Goal: Transaction & Acquisition: Book appointment/travel/reservation

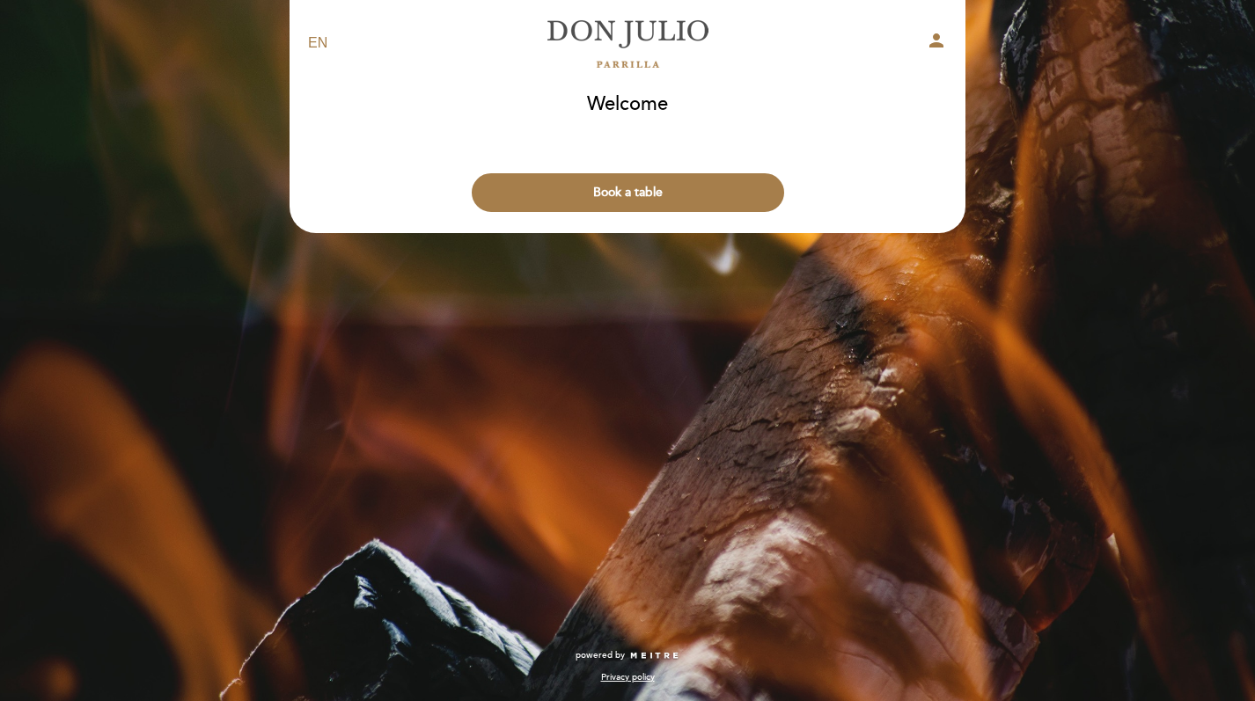
click at [628, 195] on button "Book a table" at bounding box center [628, 192] width 312 height 39
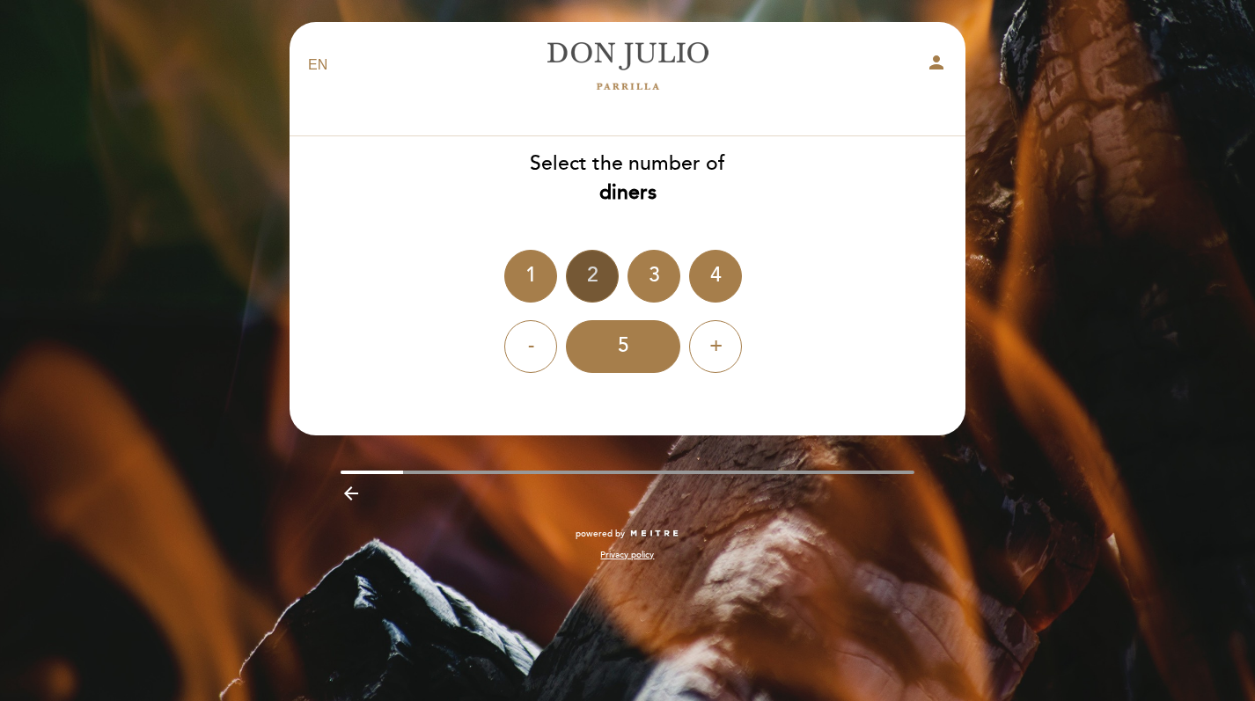
click at [598, 268] on div "2" at bounding box center [592, 276] width 53 height 53
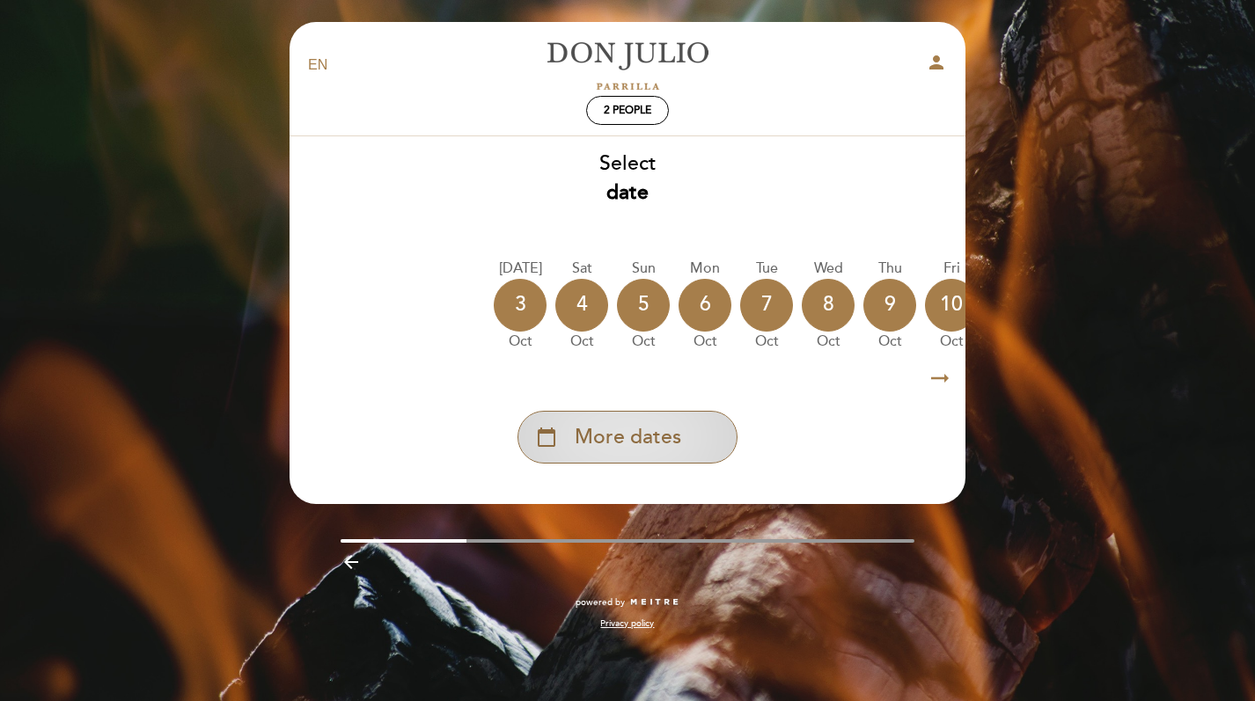
click at [627, 424] on div "calendar_today More dates" at bounding box center [628, 437] width 220 height 53
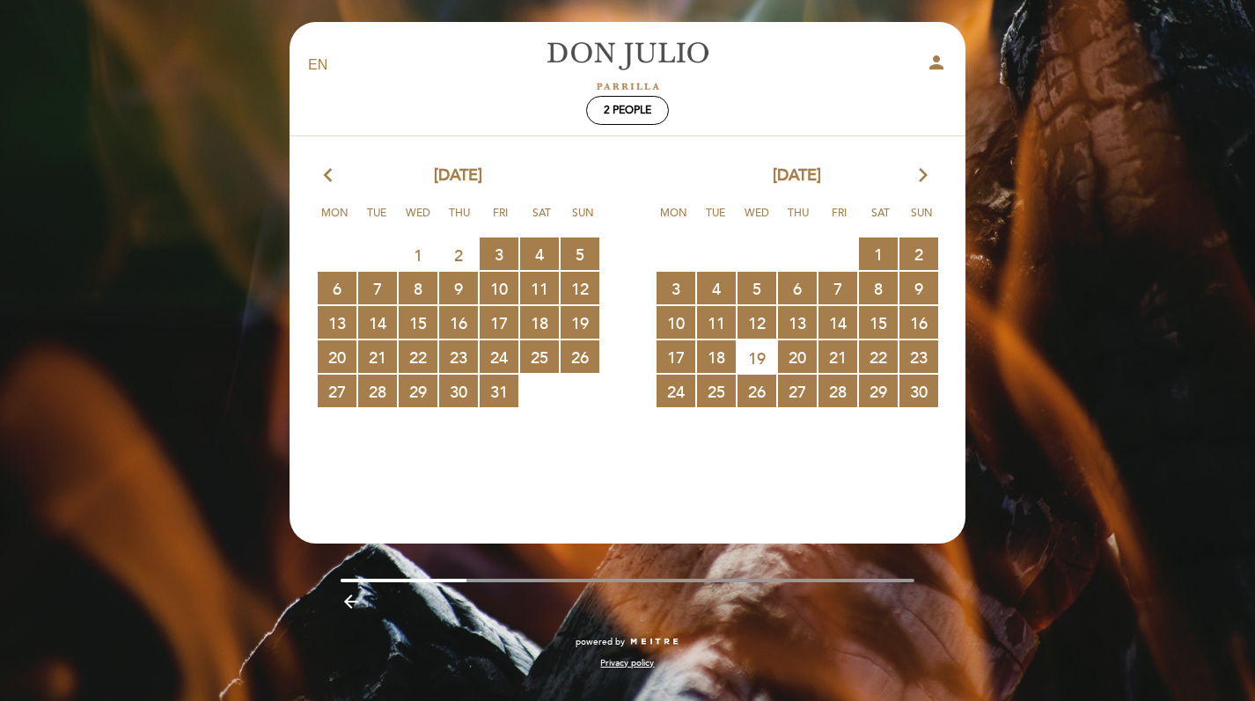
click at [923, 172] on icon "arrow_forward_ios" at bounding box center [923, 176] width 16 height 23
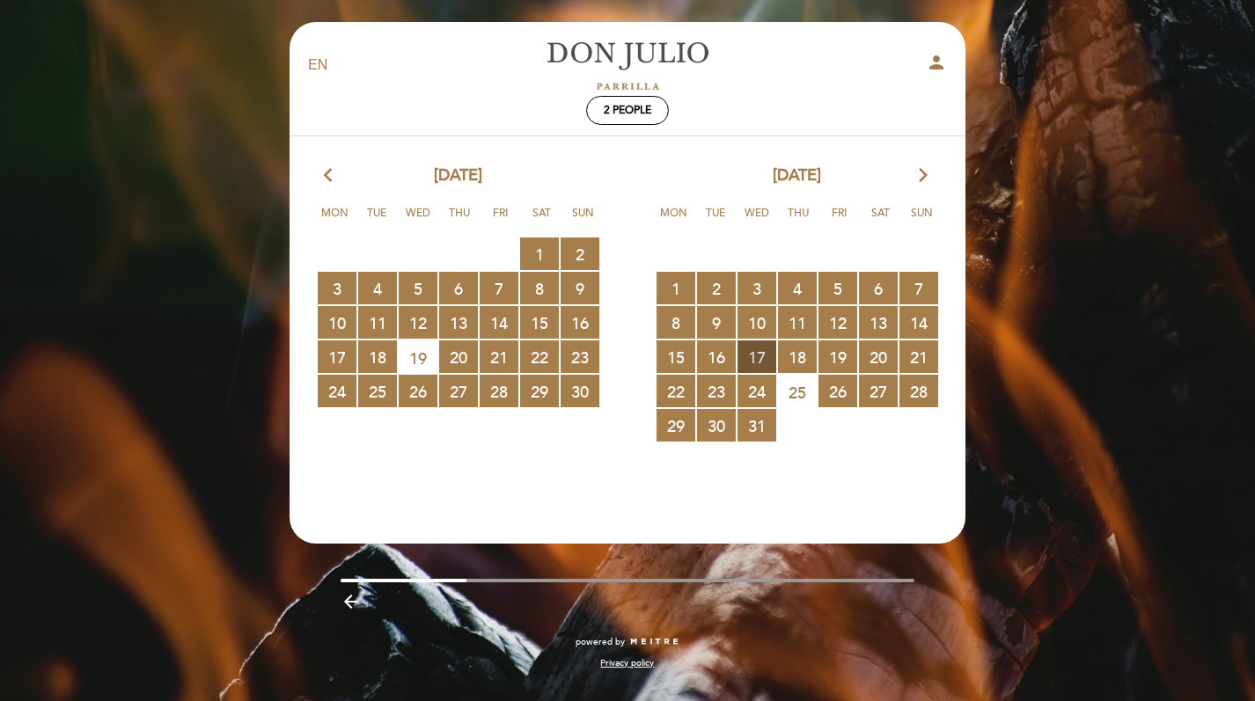
click at [753, 367] on span "17 RESERVATIONS AVAILABLE" at bounding box center [757, 357] width 39 height 33
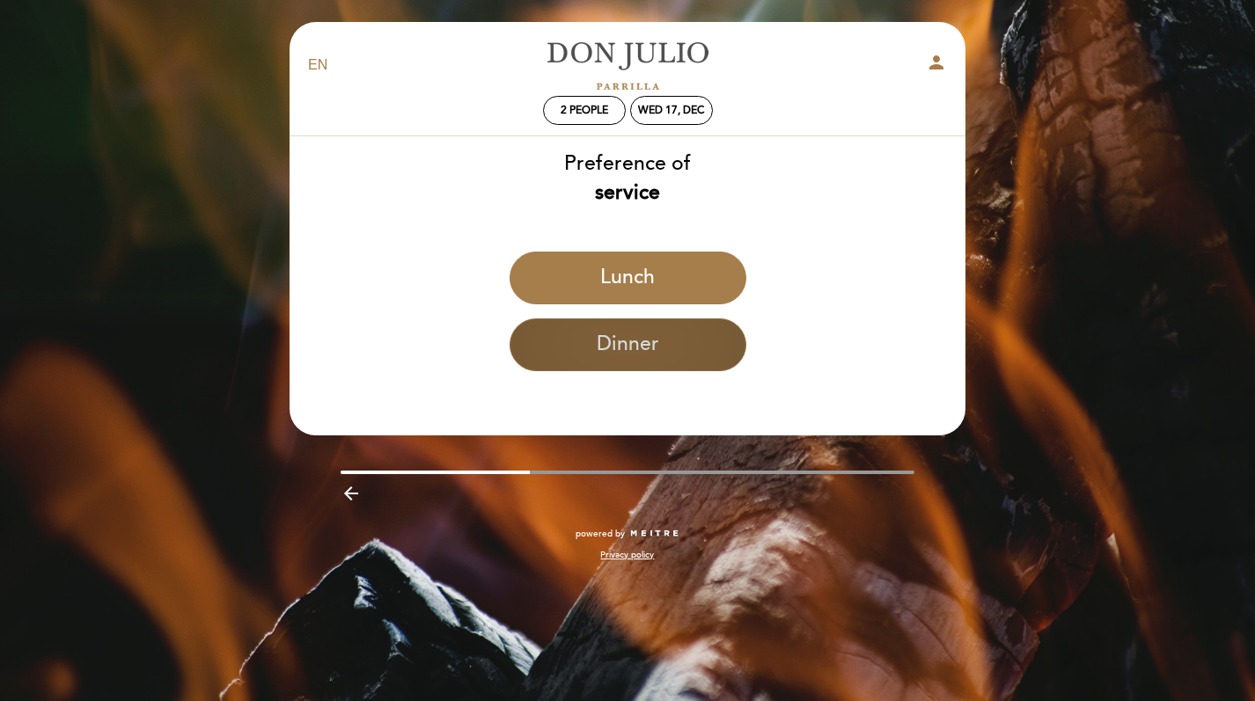
click at [673, 336] on button "Dinner" at bounding box center [628, 345] width 237 height 53
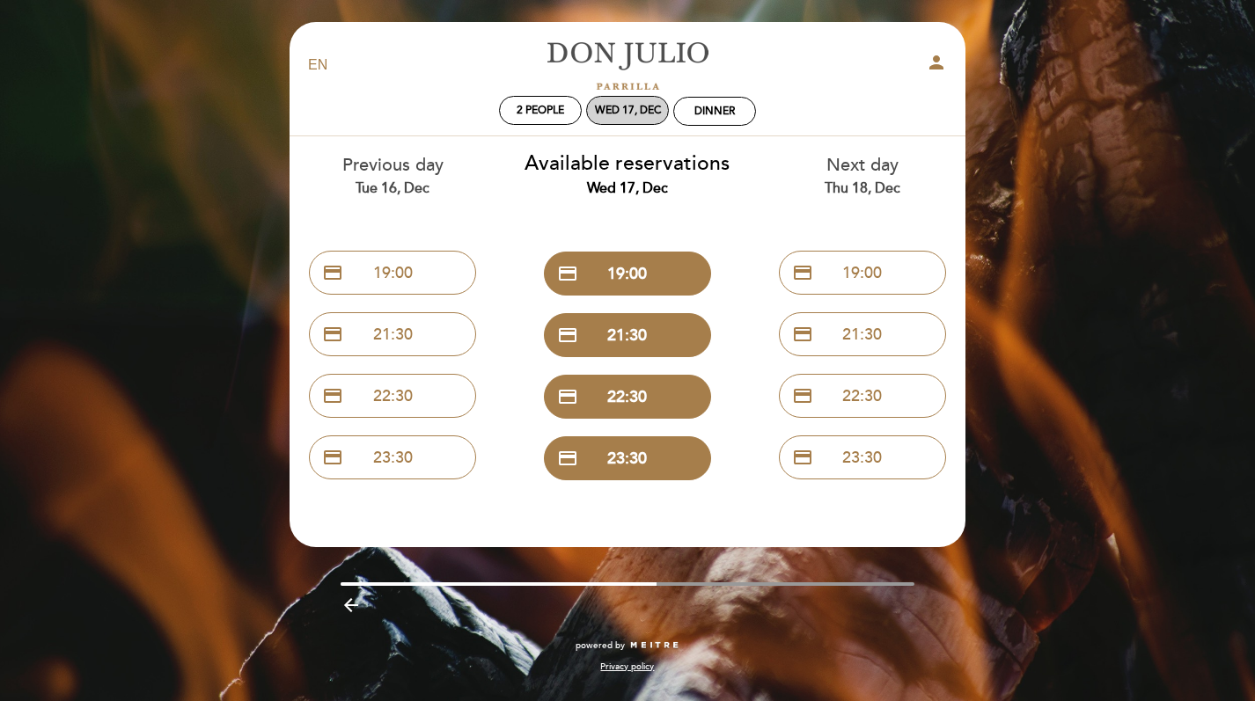
click at [612, 117] on div "Wed 17, Dec" at bounding box center [627, 110] width 83 height 29
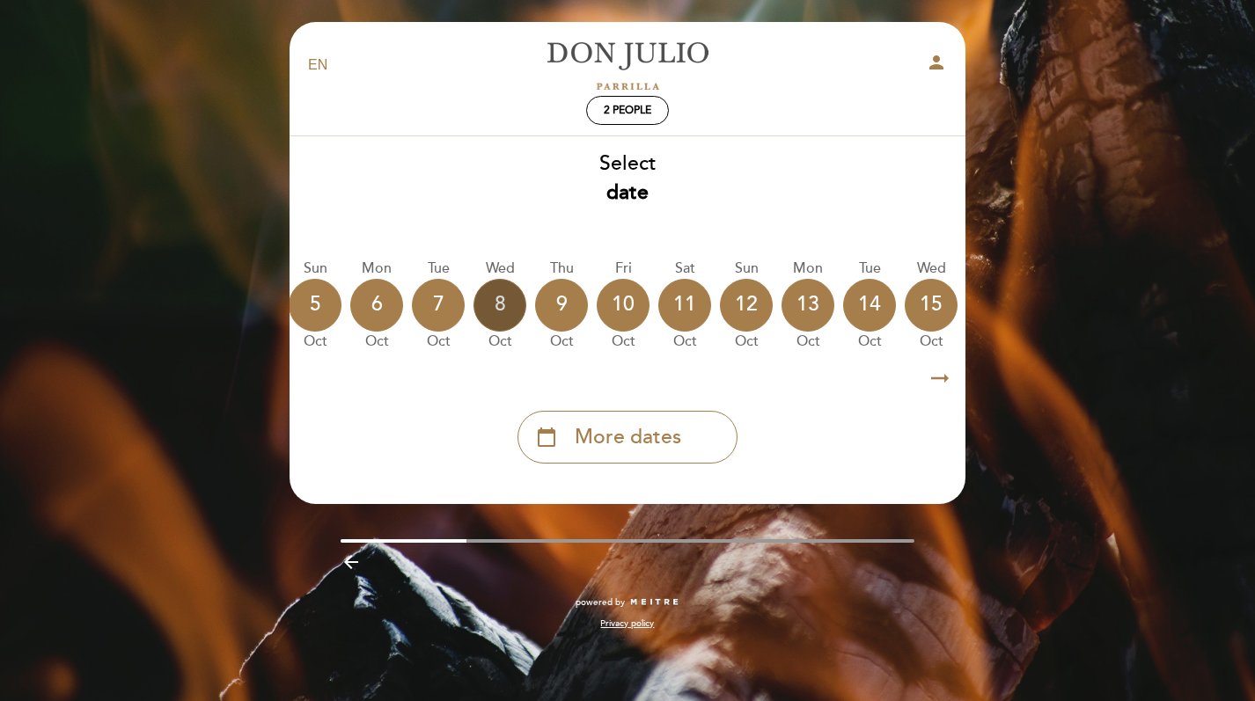
scroll to position [0, 518]
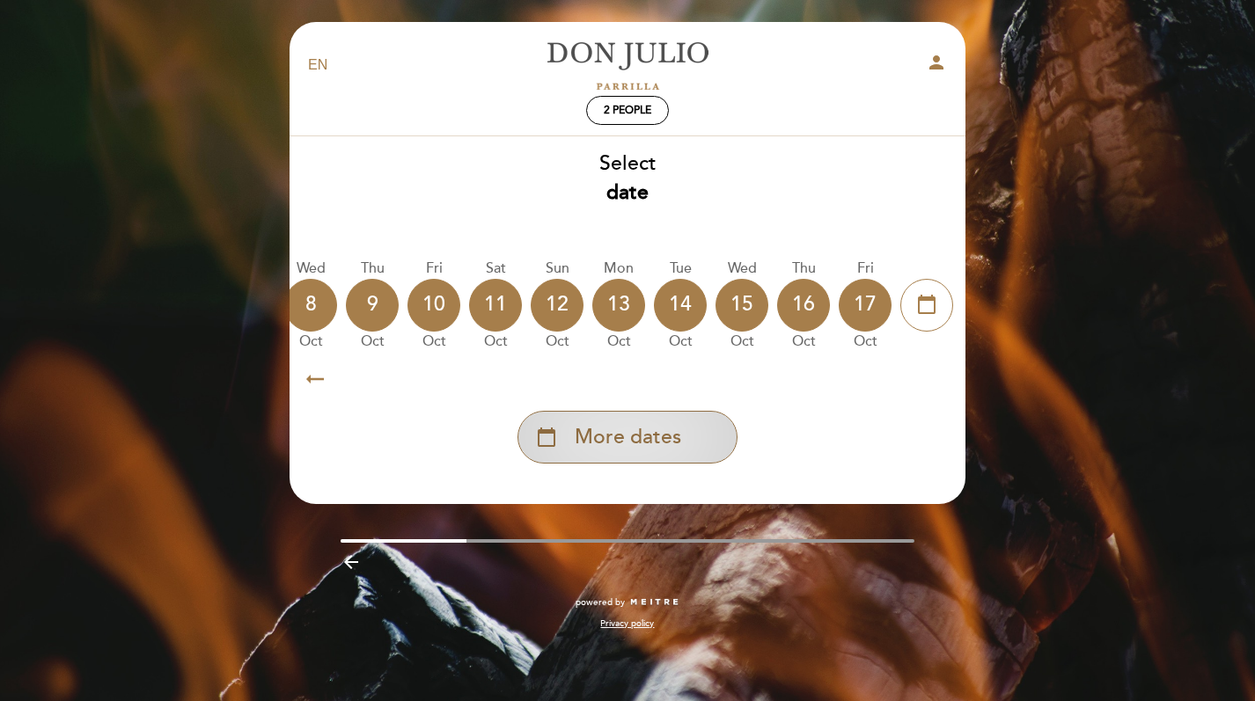
click at [686, 447] on div "calendar_today More dates" at bounding box center [628, 437] width 220 height 53
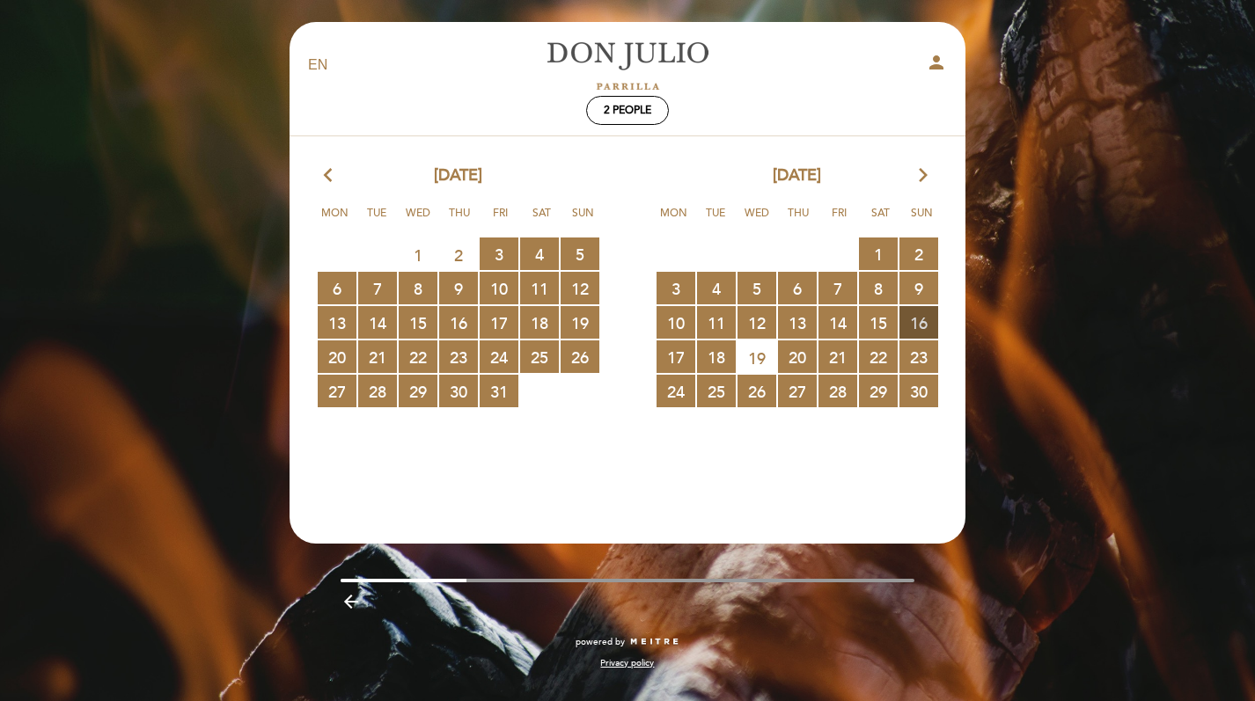
click at [917, 329] on span "16 RESERVATIONS AVAILABLE" at bounding box center [918, 322] width 39 height 33
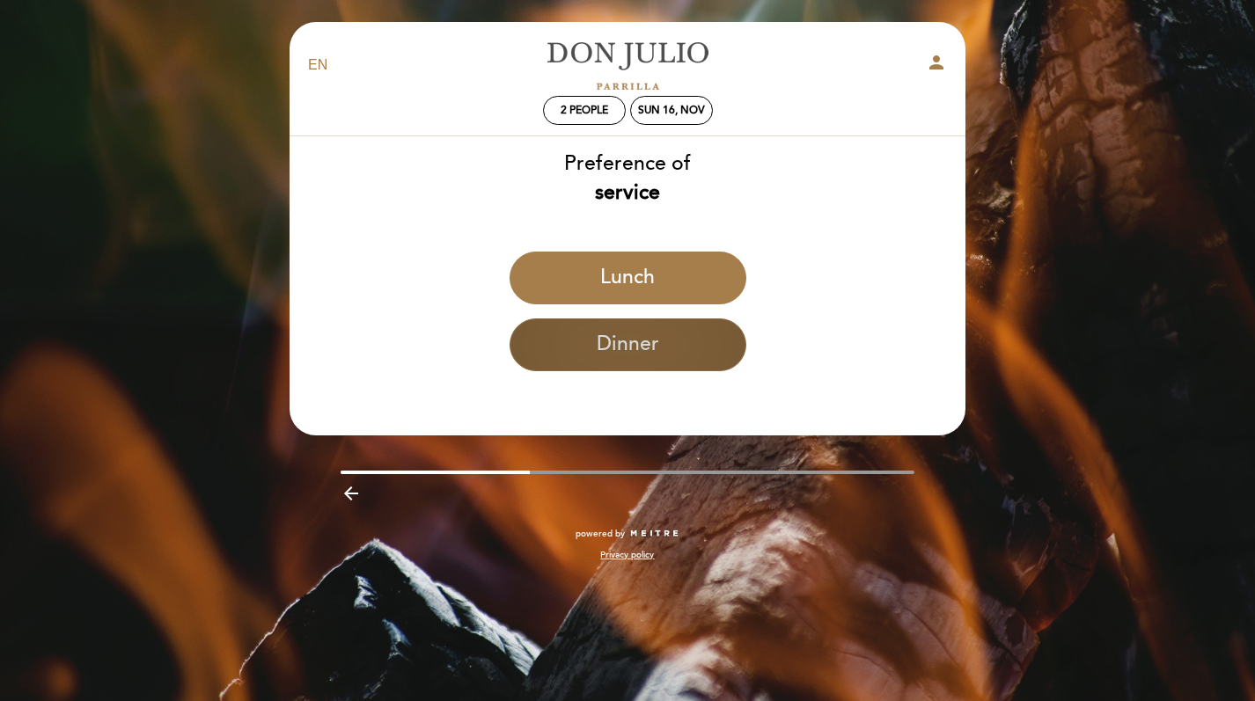
click at [701, 340] on button "Dinner" at bounding box center [628, 345] width 237 height 53
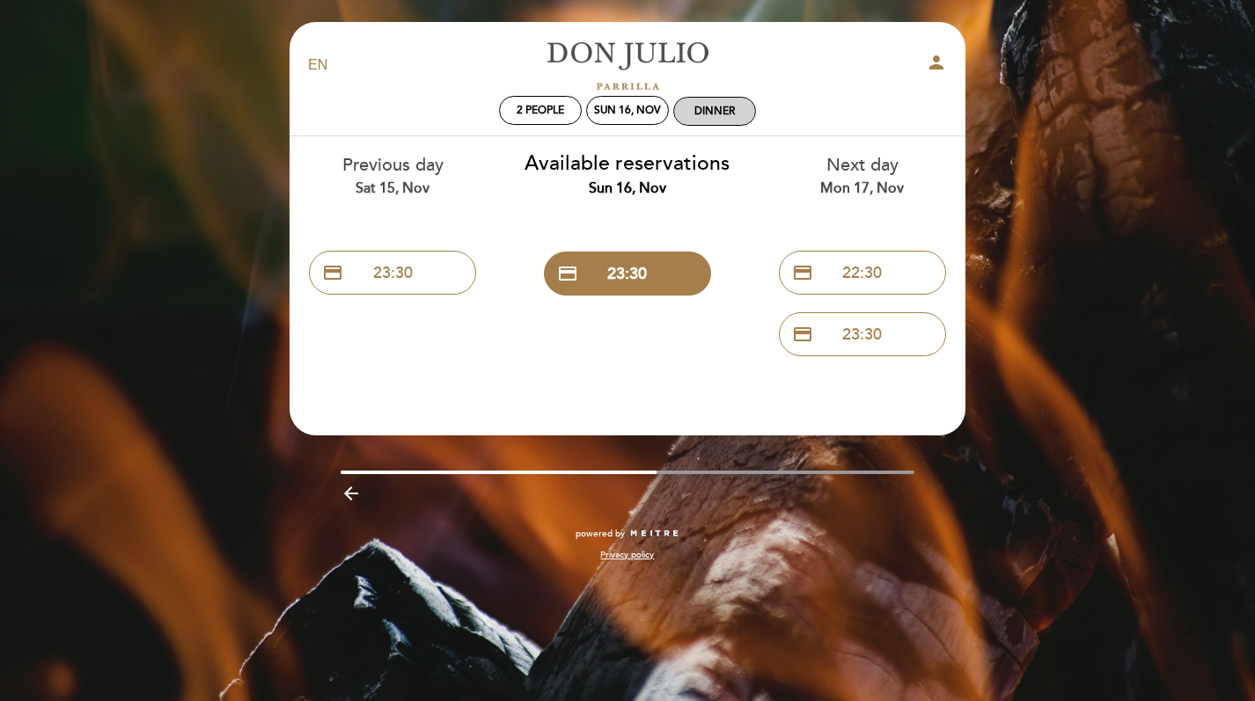
click at [693, 111] on div "Dinner" at bounding box center [714, 111] width 81 height 27
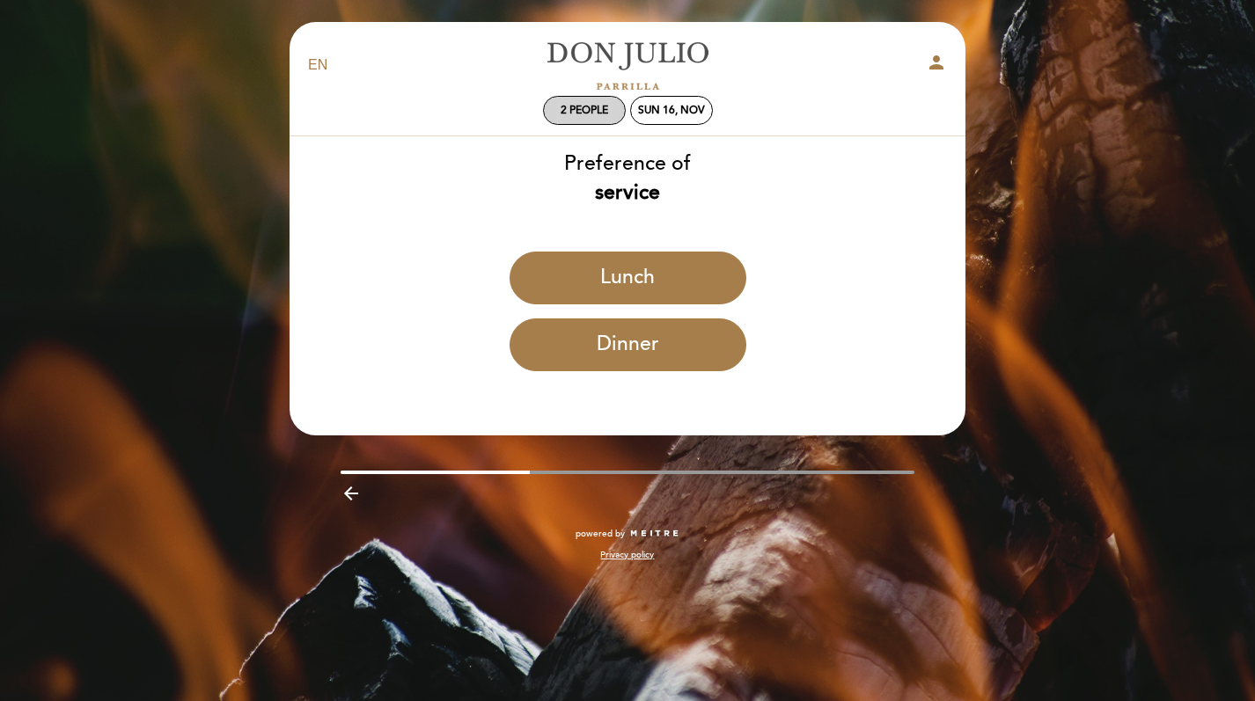
click at [589, 106] on span "2 people" at bounding box center [585, 110] width 48 height 13
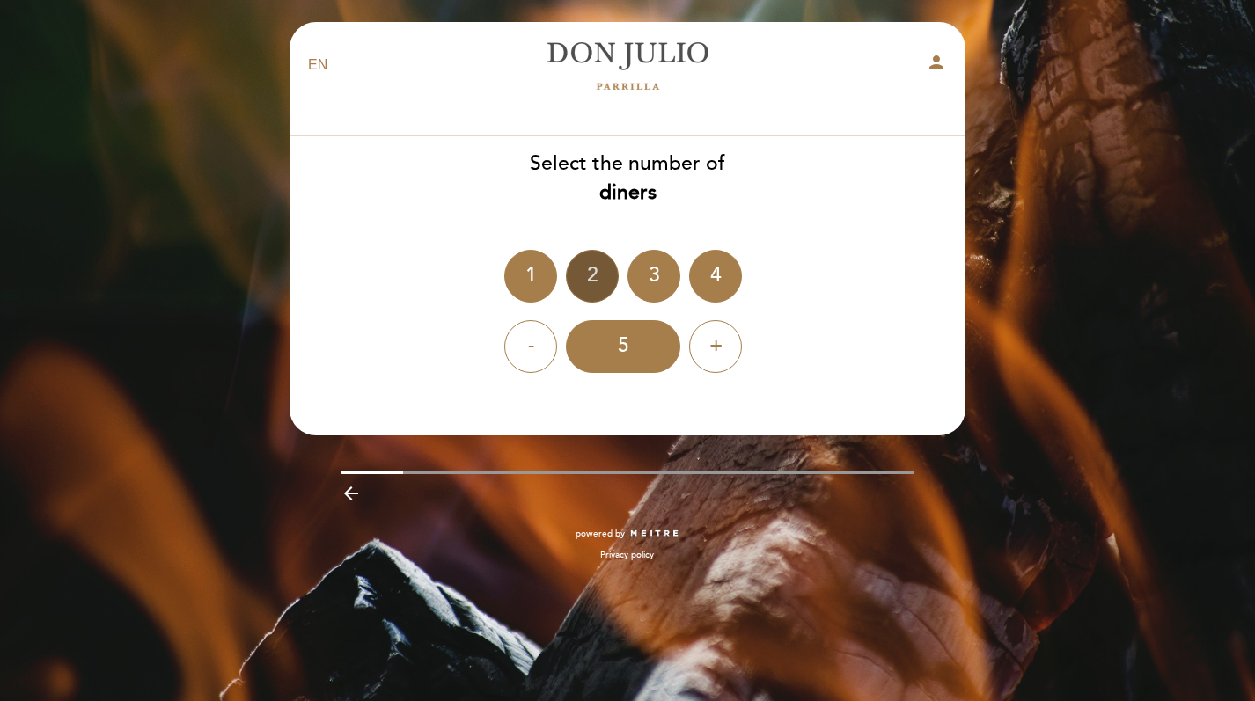
click at [576, 277] on div "2" at bounding box center [592, 276] width 53 height 53
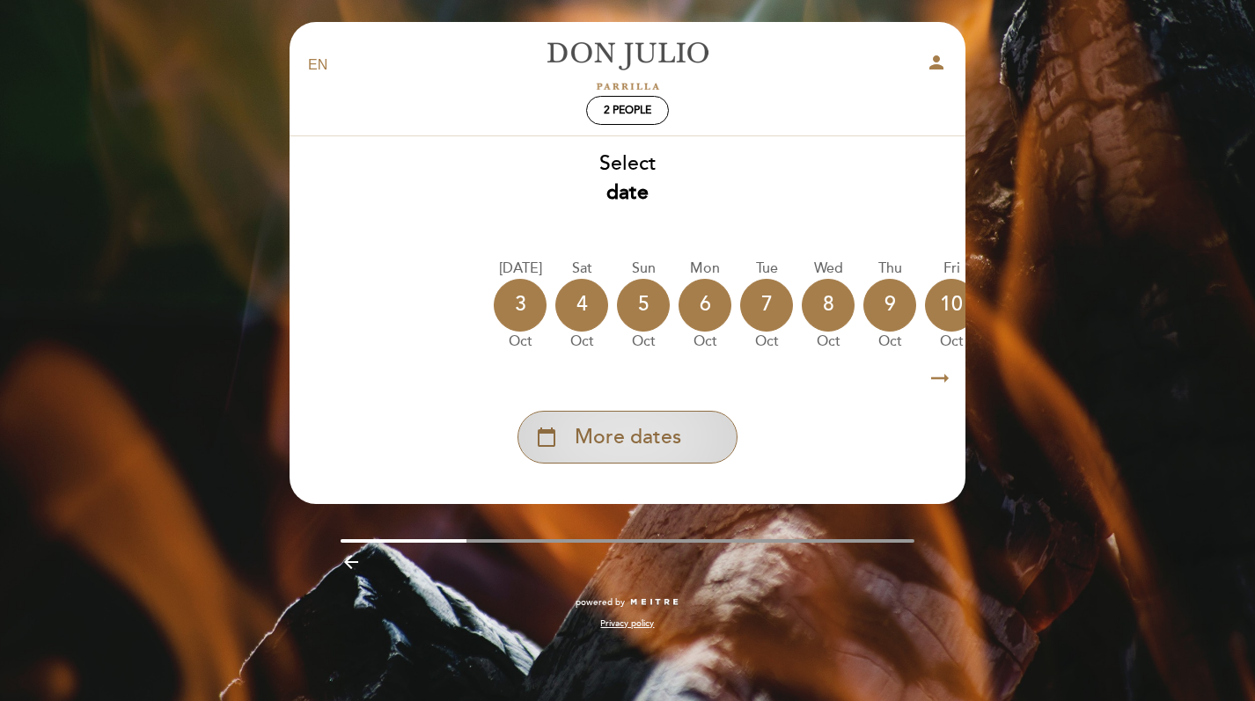
click at [638, 436] on span "More dates" at bounding box center [628, 437] width 106 height 29
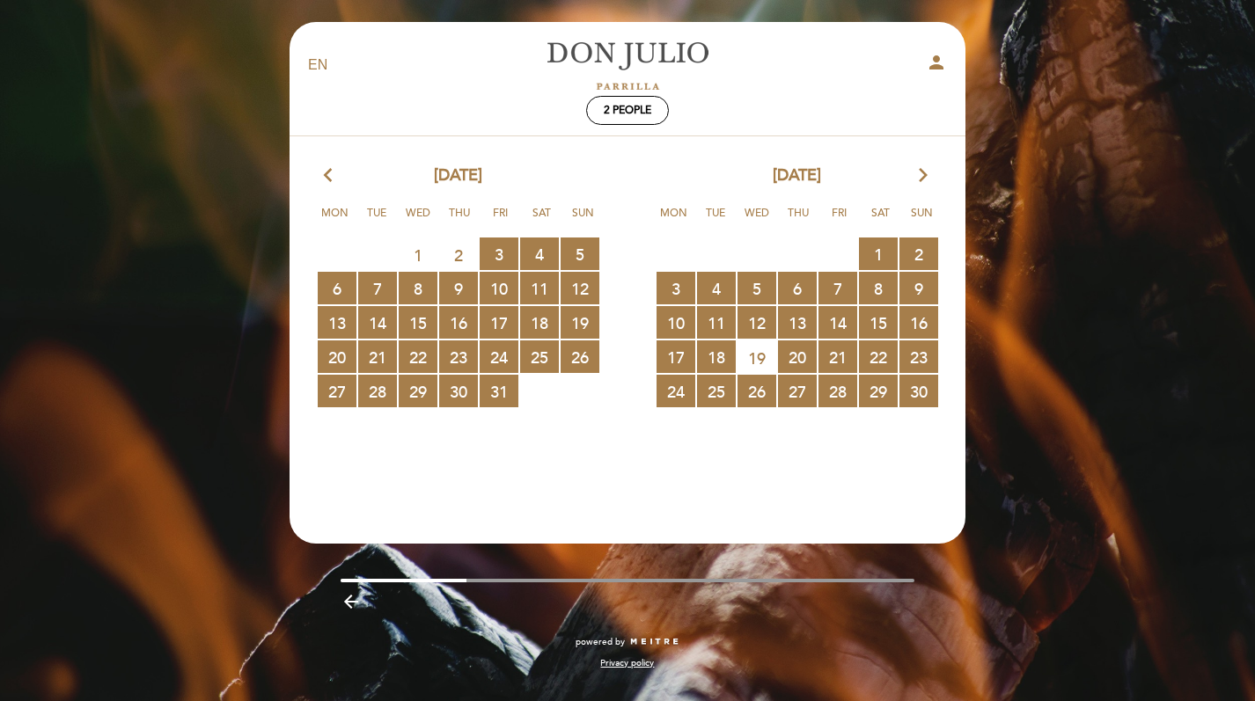
click at [922, 180] on icon "arrow_forward_ios" at bounding box center [923, 176] width 16 height 23
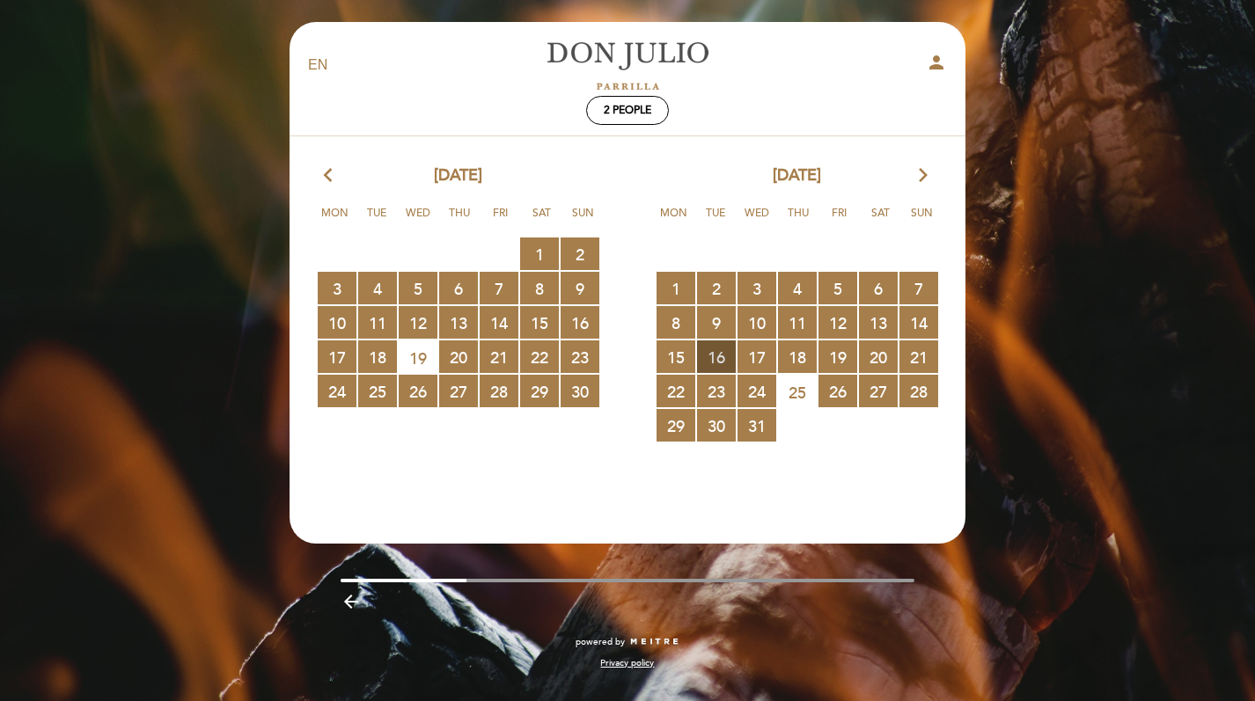
click at [714, 356] on span "16 RESERVATIONS AVAILABLE" at bounding box center [716, 357] width 39 height 33
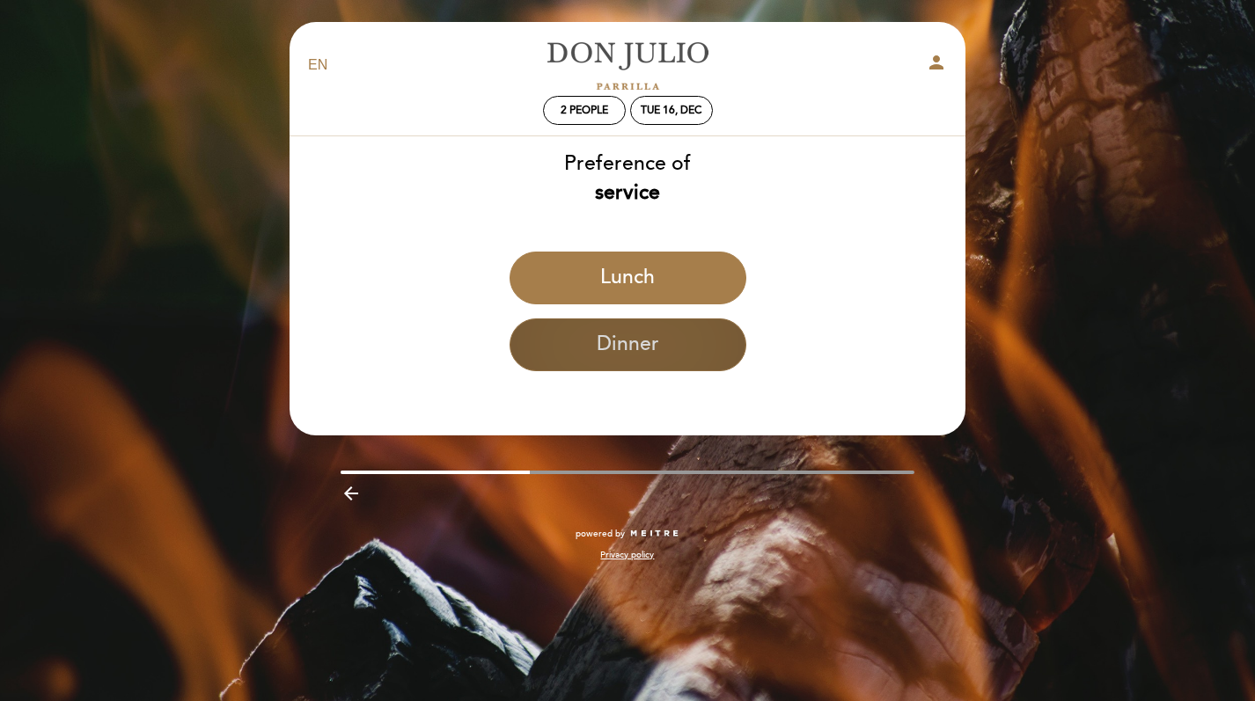
click at [712, 364] on button "Dinner" at bounding box center [628, 345] width 237 height 53
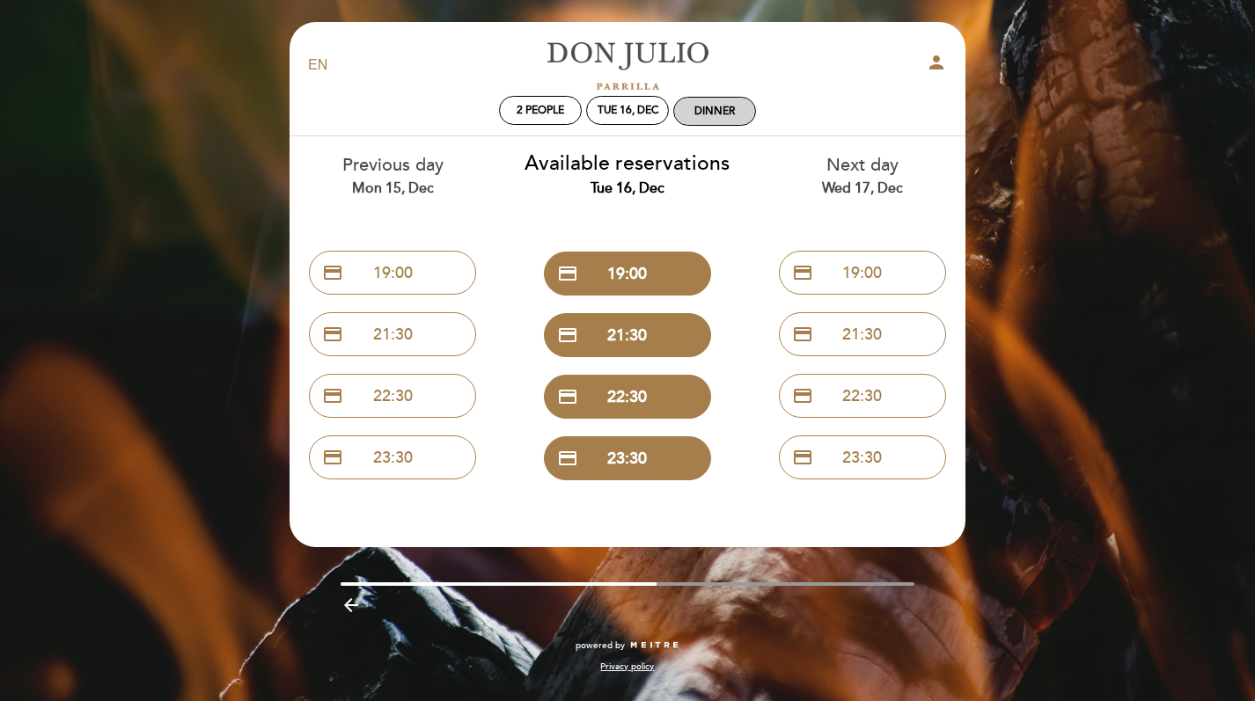
click at [734, 114] on div "Dinner" at bounding box center [714, 111] width 40 height 13
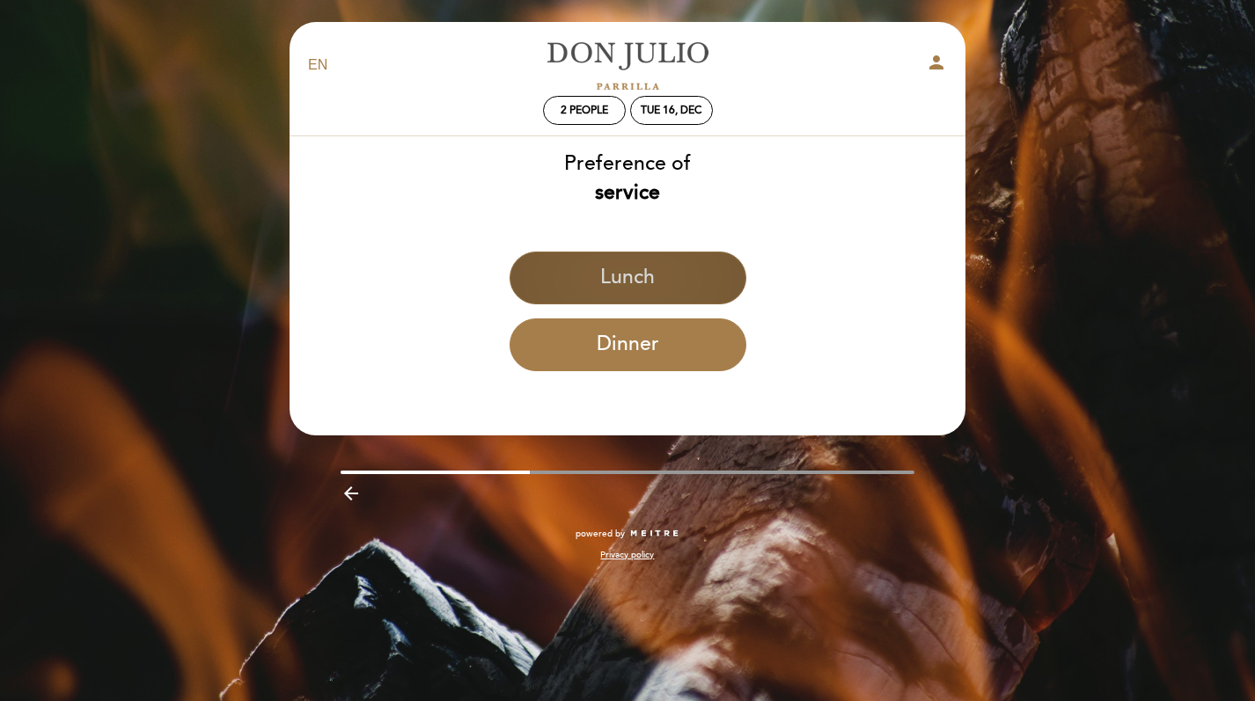
click at [657, 279] on button "Lunch" at bounding box center [628, 278] width 237 height 53
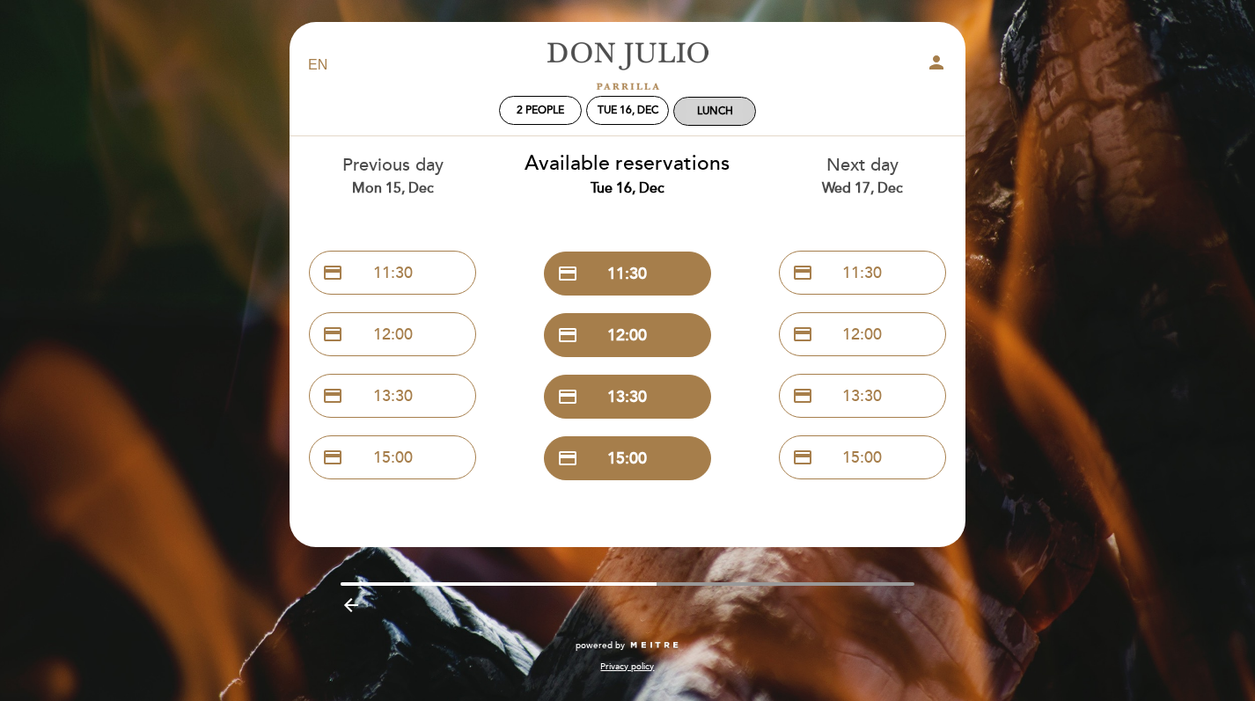
click at [716, 111] on div "Lunch" at bounding box center [715, 111] width 36 height 13
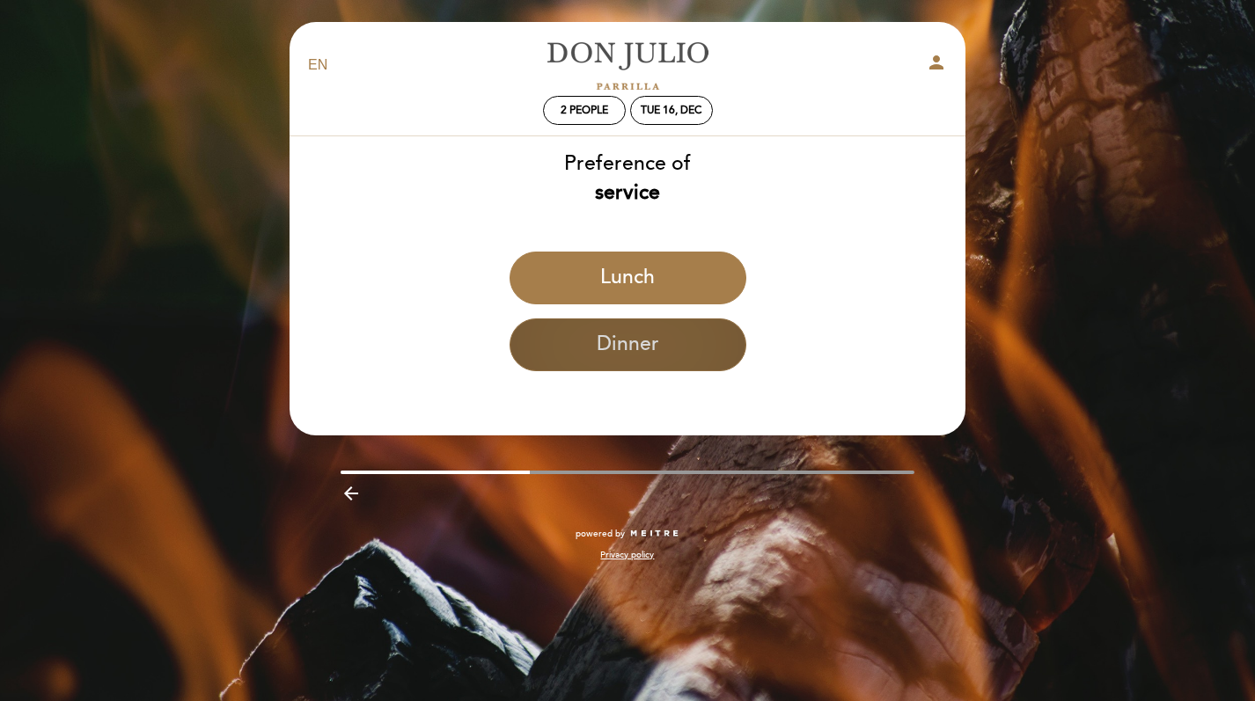
click at [584, 339] on button "Dinner" at bounding box center [628, 345] width 237 height 53
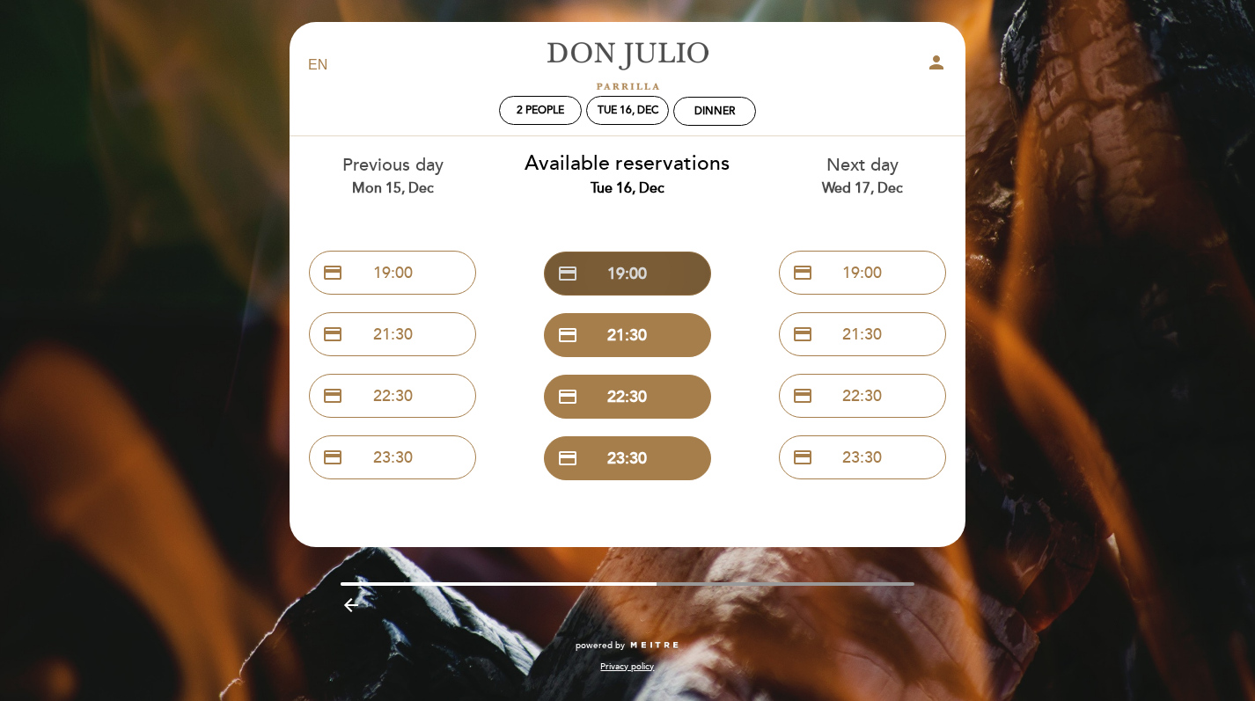
click at [617, 288] on button "credit_card 19:00" at bounding box center [627, 274] width 167 height 44
